Goal: Navigation & Orientation: Find specific page/section

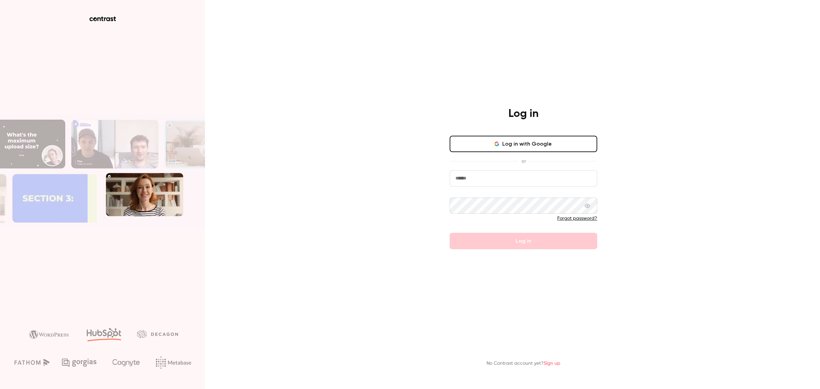
click at [516, 145] on button "Log in with Google" at bounding box center [524, 144] width 148 height 16
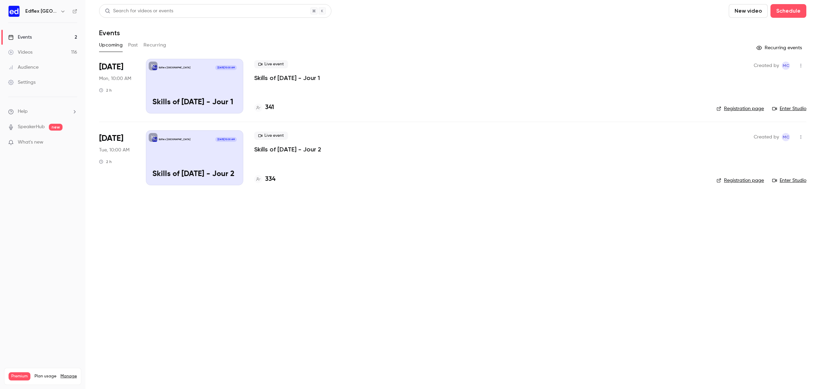
click at [60, 13] on icon "button" at bounding box center [62, 11] width 5 height 5
click at [58, 62] on span "Switch channel" at bounding box center [42, 62] width 35 height 7
click at [61, 98] on div "Edflex US" at bounding box center [64, 97] width 78 height 7
